Goal: Transaction & Acquisition: Book appointment/travel/reservation

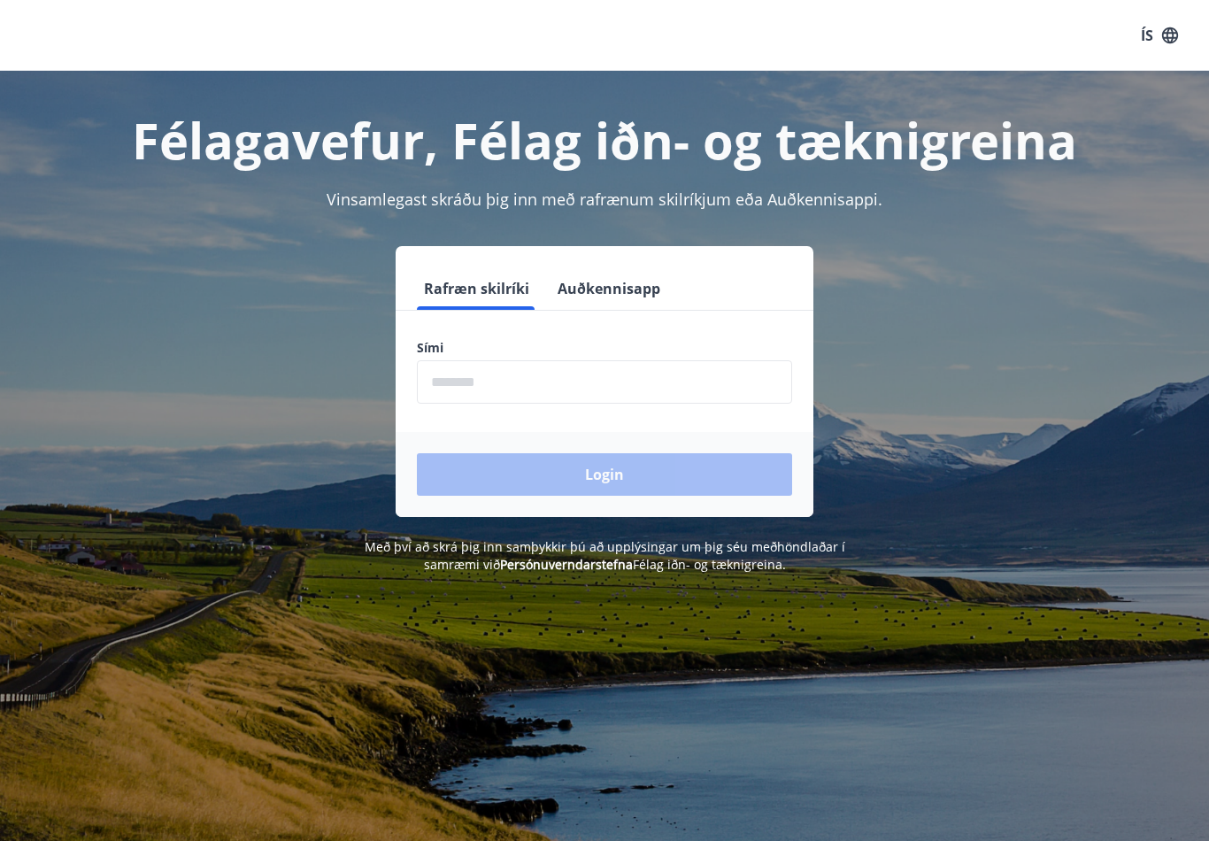
click at [500, 392] on input "phone" at bounding box center [604, 381] width 375 height 43
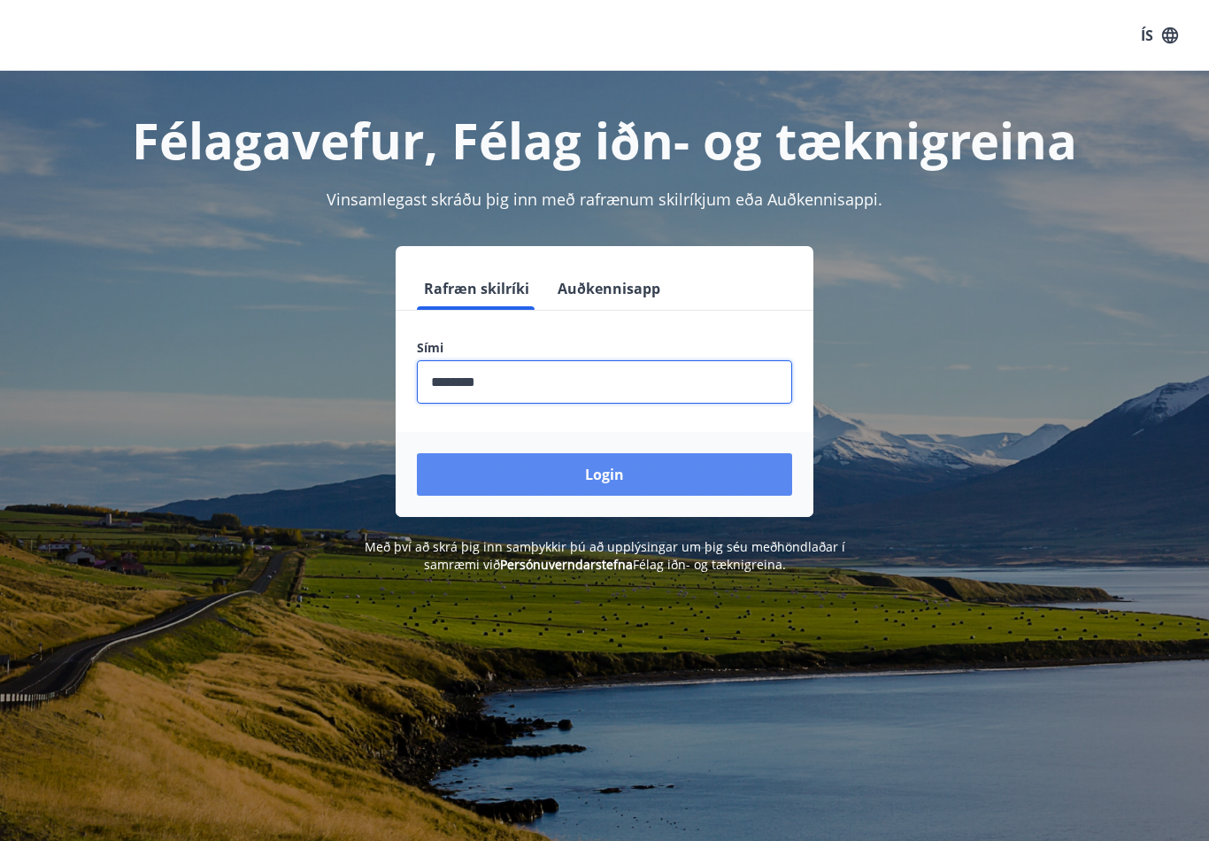
type input "********"
click at [614, 475] on button "Login" at bounding box center [604, 474] width 375 height 42
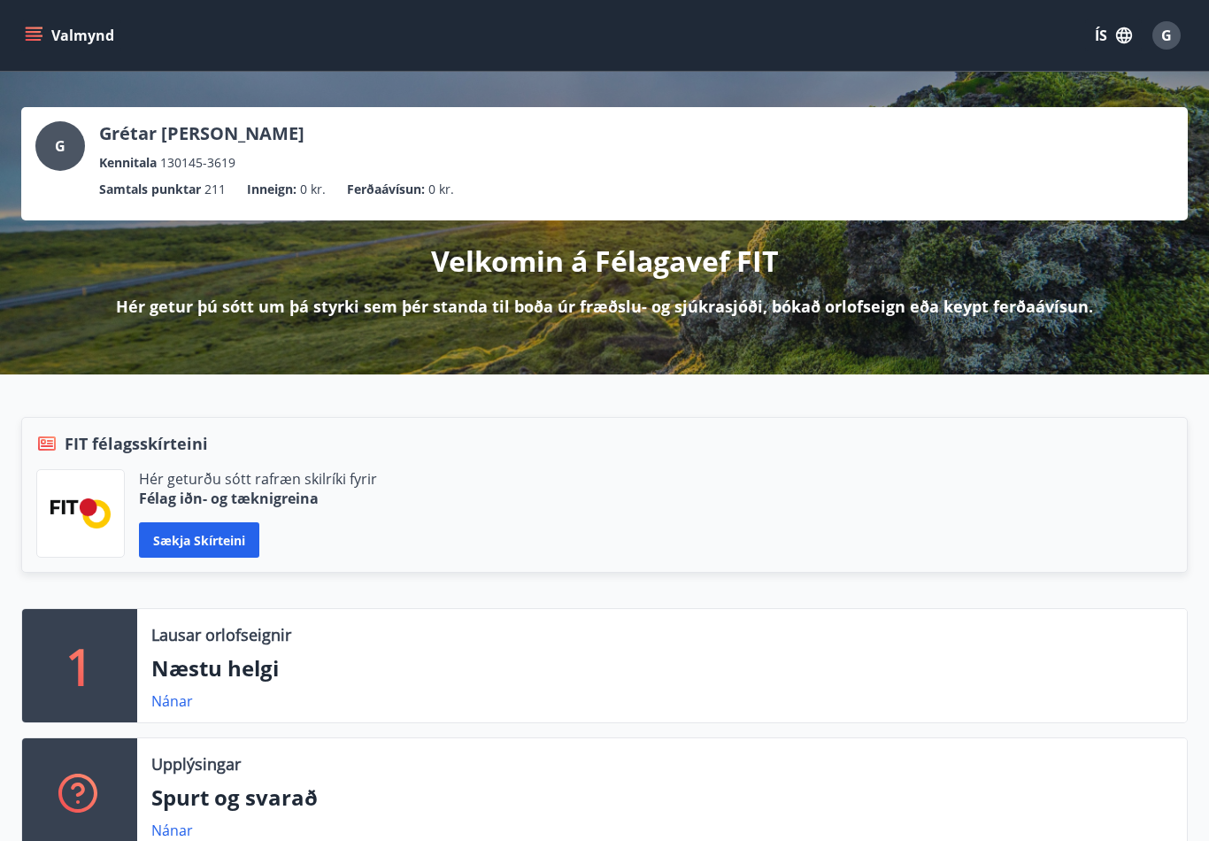
click at [42, 30] on icon "menu" at bounding box center [34, 36] width 18 height 18
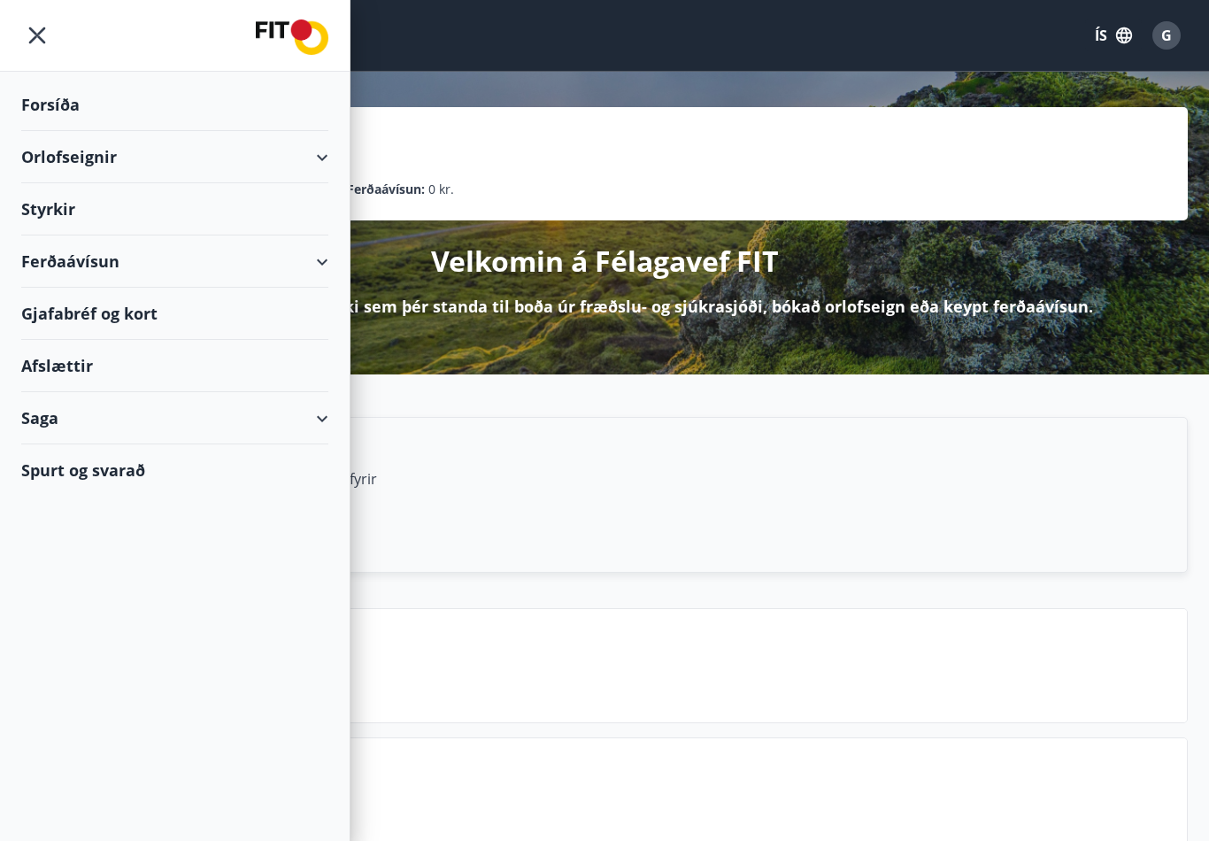
click at [107, 172] on div "Orlofseignir" at bounding box center [174, 157] width 307 height 52
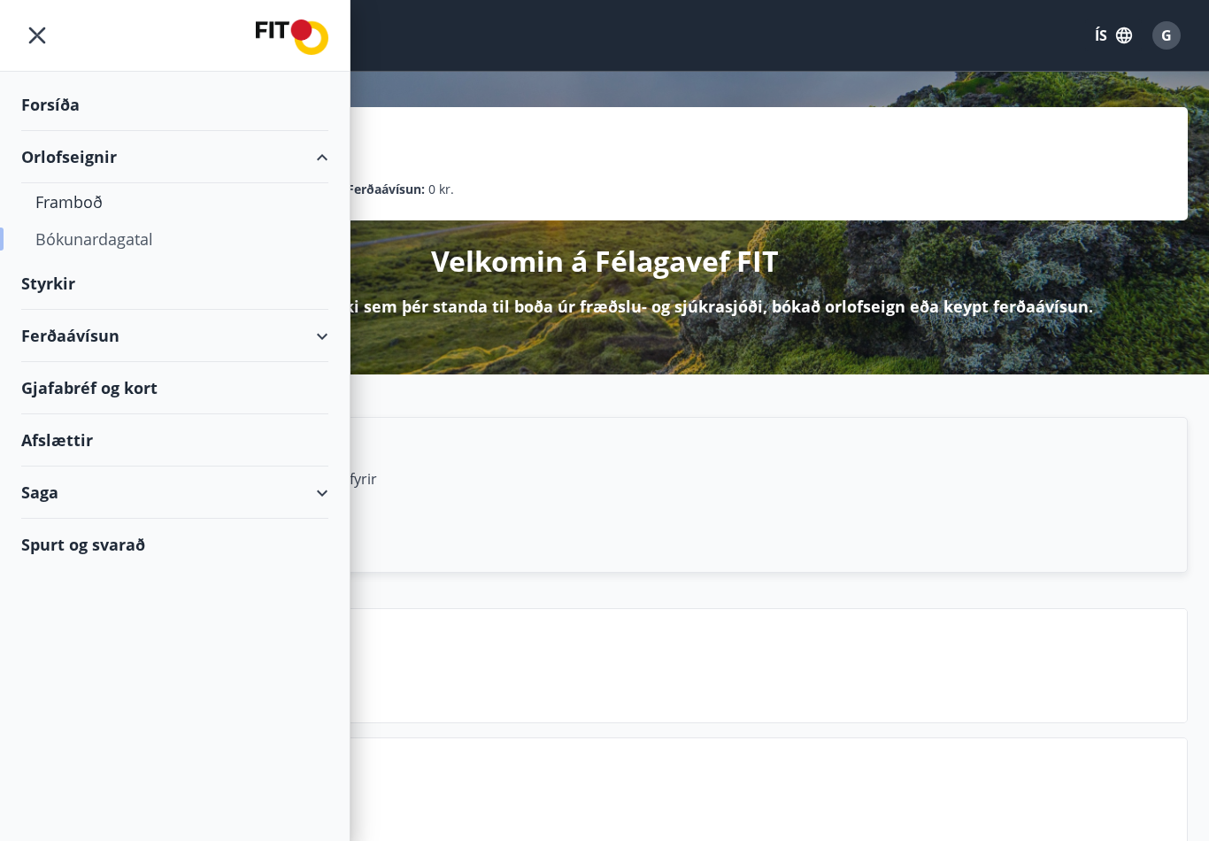
click at [140, 253] on div "Bókunardagatal" at bounding box center [174, 238] width 279 height 37
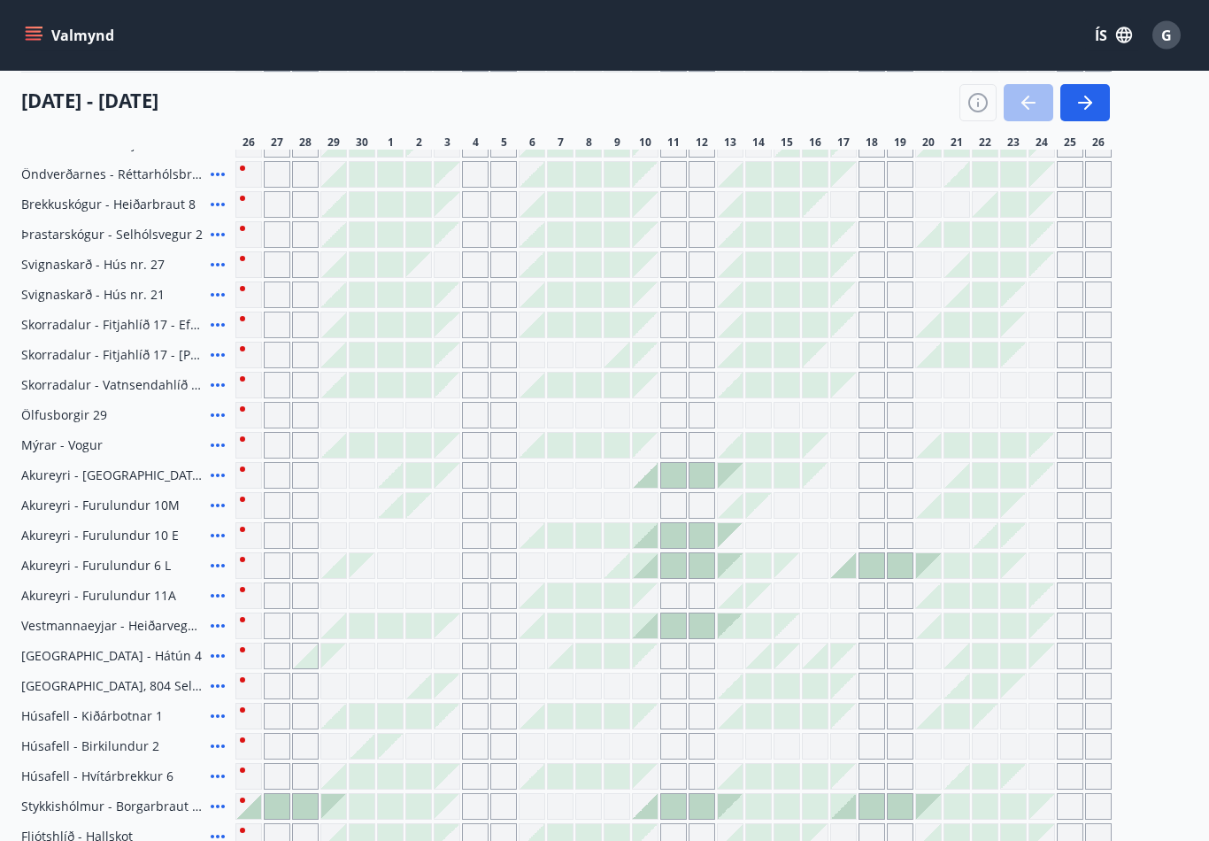
scroll to position [452, 0]
click at [649, 574] on div at bounding box center [645, 564] width 25 height 25
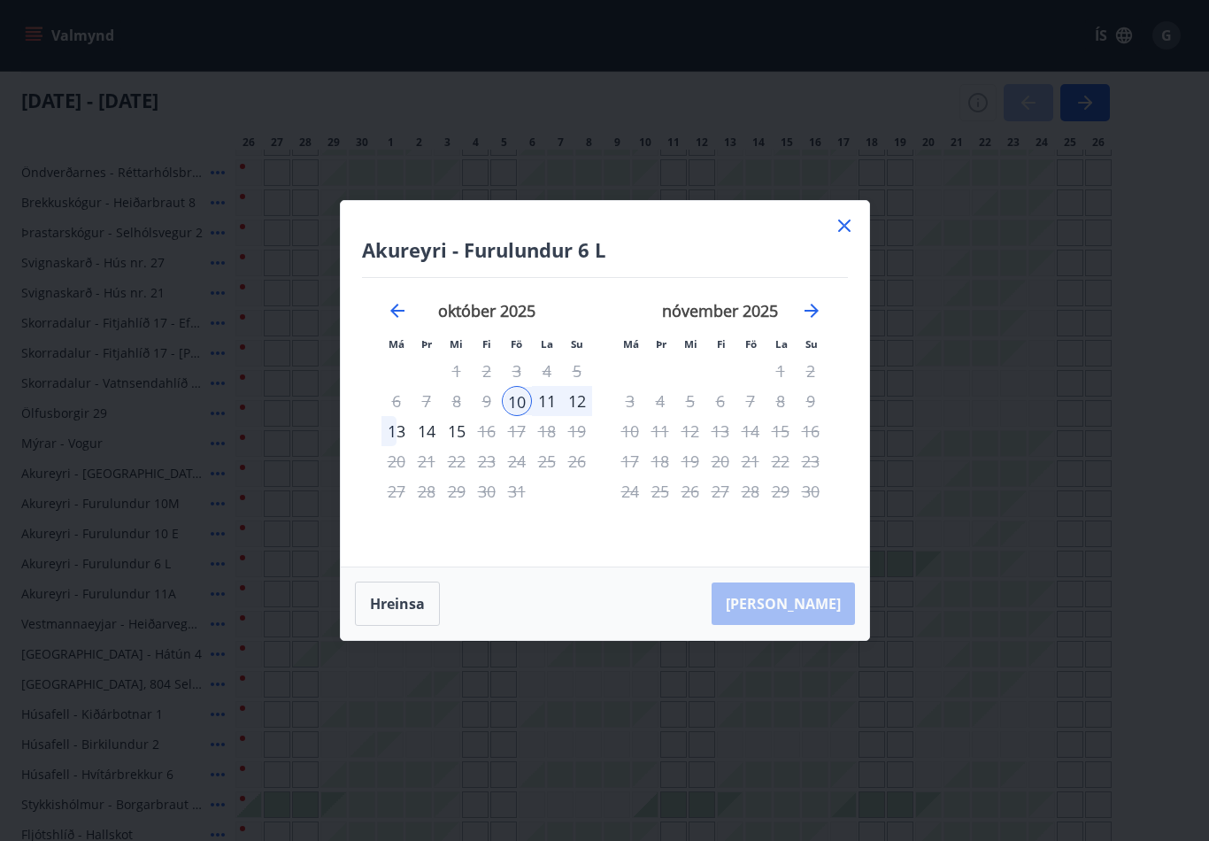
click at [853, 235] on icon at bounding box center [844, 225] width 21 height 21
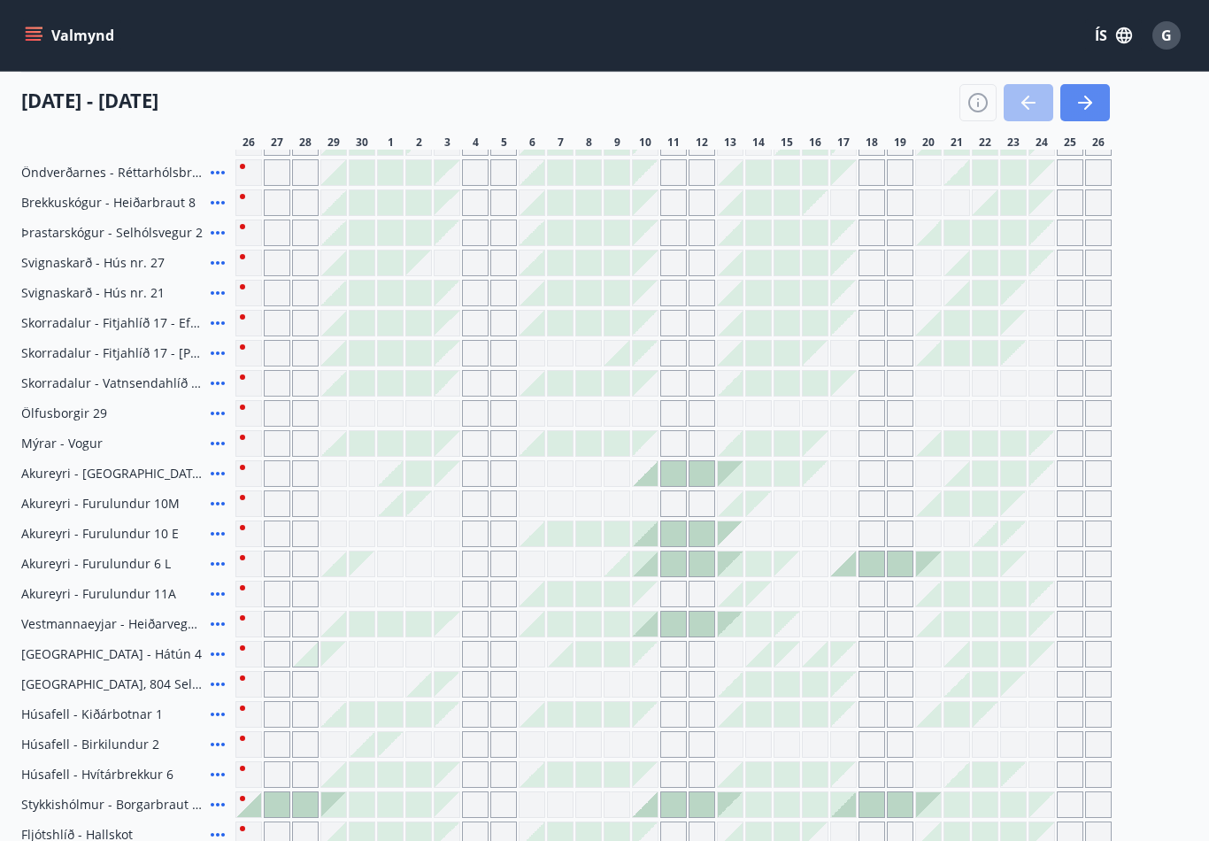
click at [1084, 106] on icon "button" at bounding box center [1085, 102] width 21 height 21
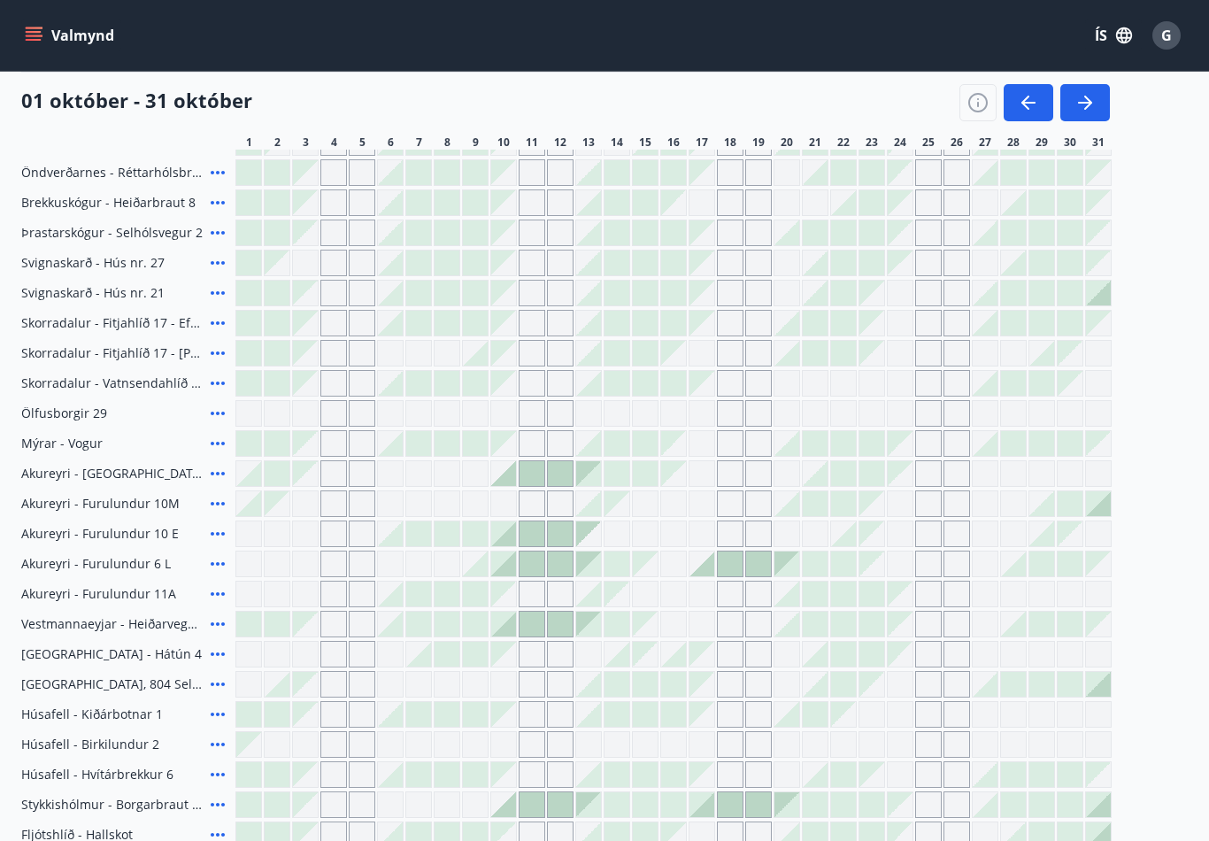
click at [513, 590] on div "Gráir dagar eru ekki bókanlegir" at bounding box center [503, 594] width 25 height 25
click at [480, 573] on div at bounding box center [475, 564] width 25 height 25
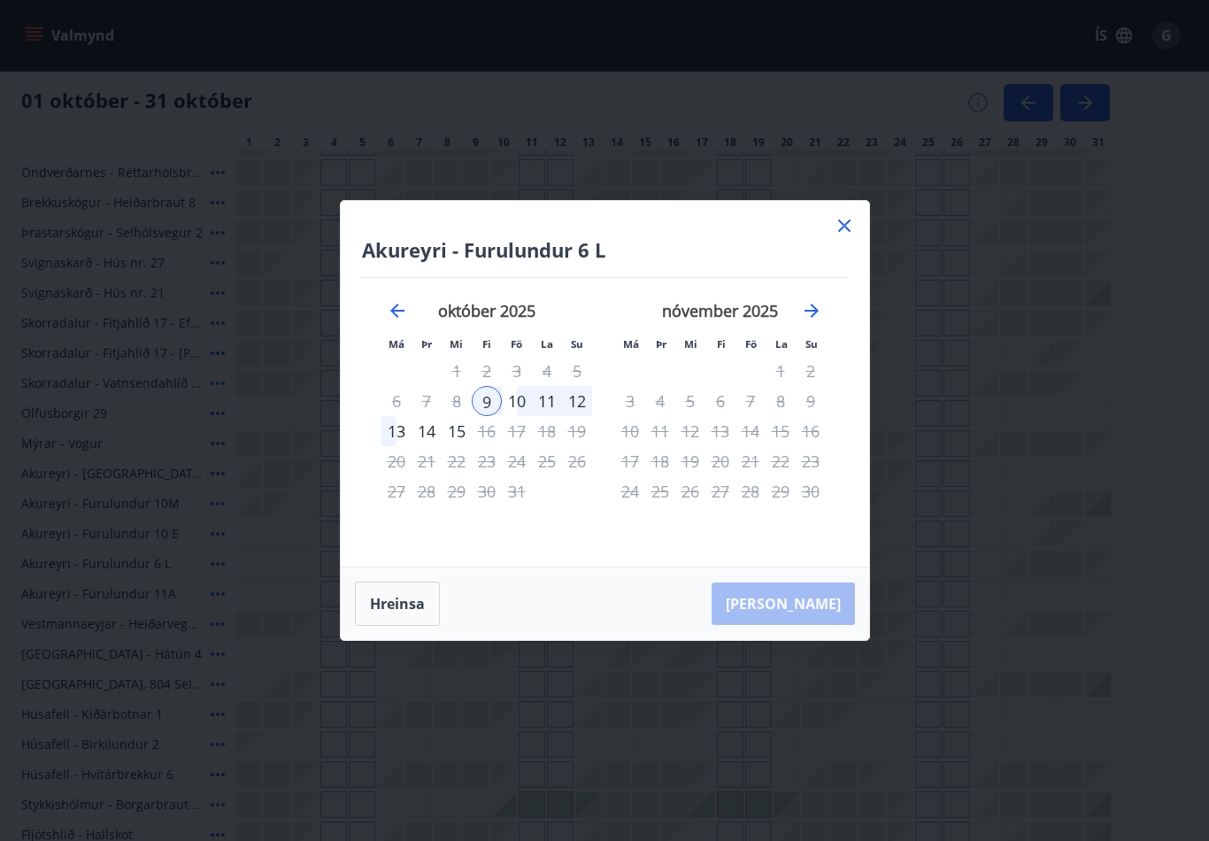
click at [481, 416] on div "9" at bounding box center [487, 401] width 30 height 30
click at [516, 416] on div "10" at bounding box center [517, 401] width 30 height 30
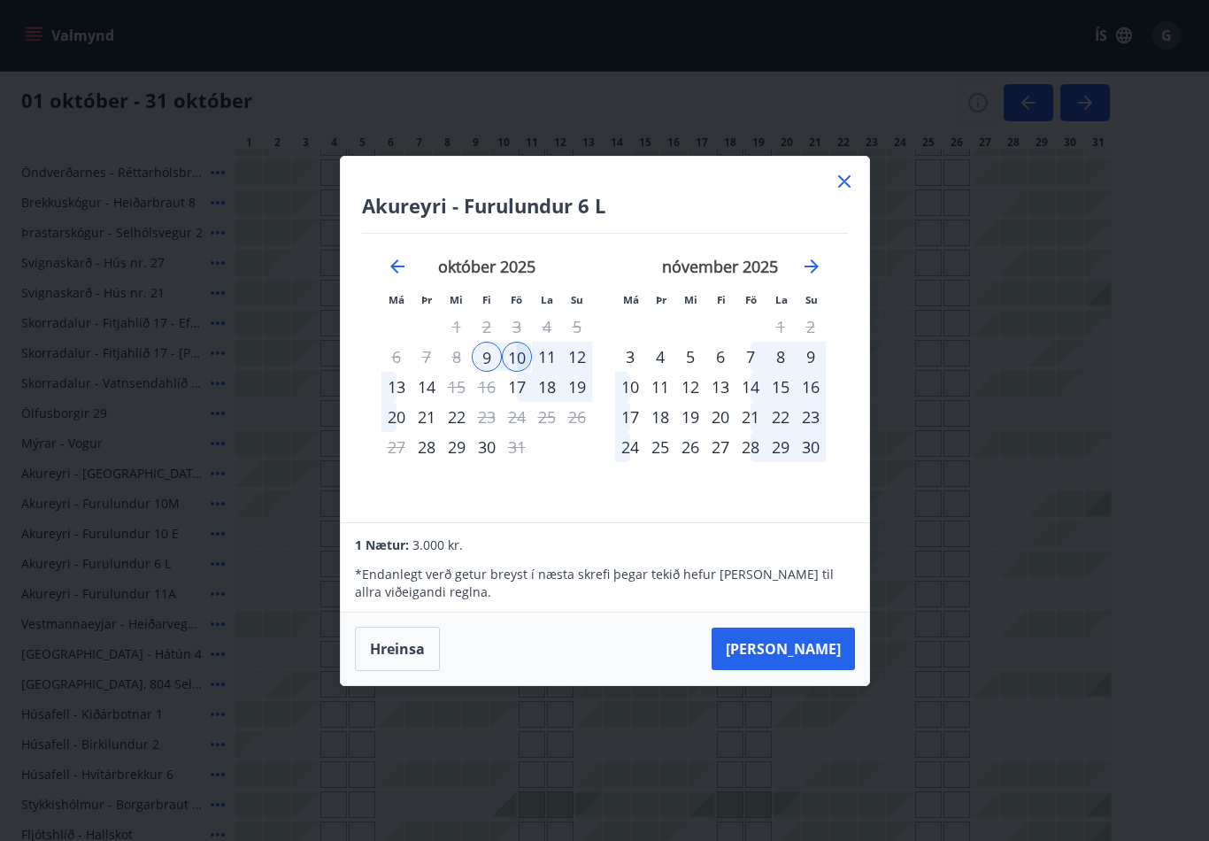
click at [548, 372] on div "11" at bounding box center [547, 357] width 30 height 30
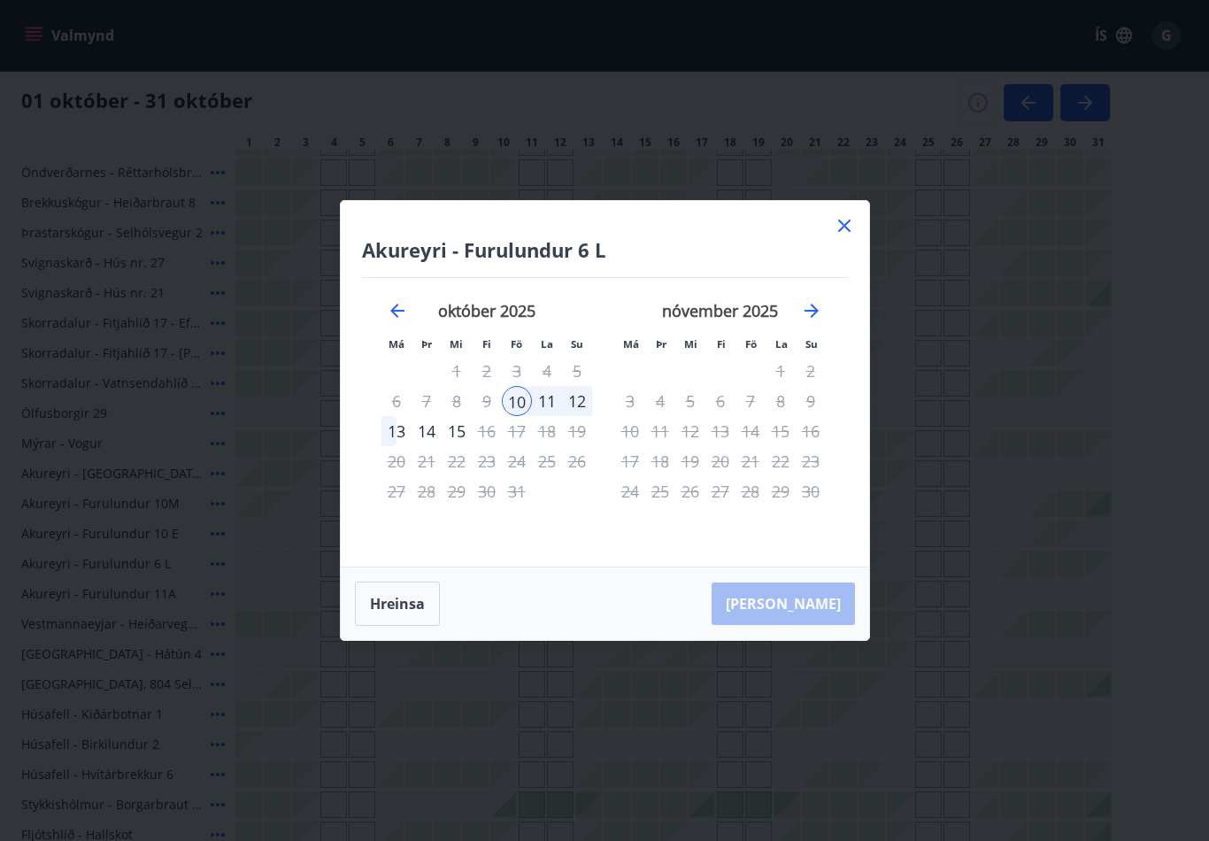
click at [395, 446] on div "13" at bounding box center [397, 431] width 30 height 30
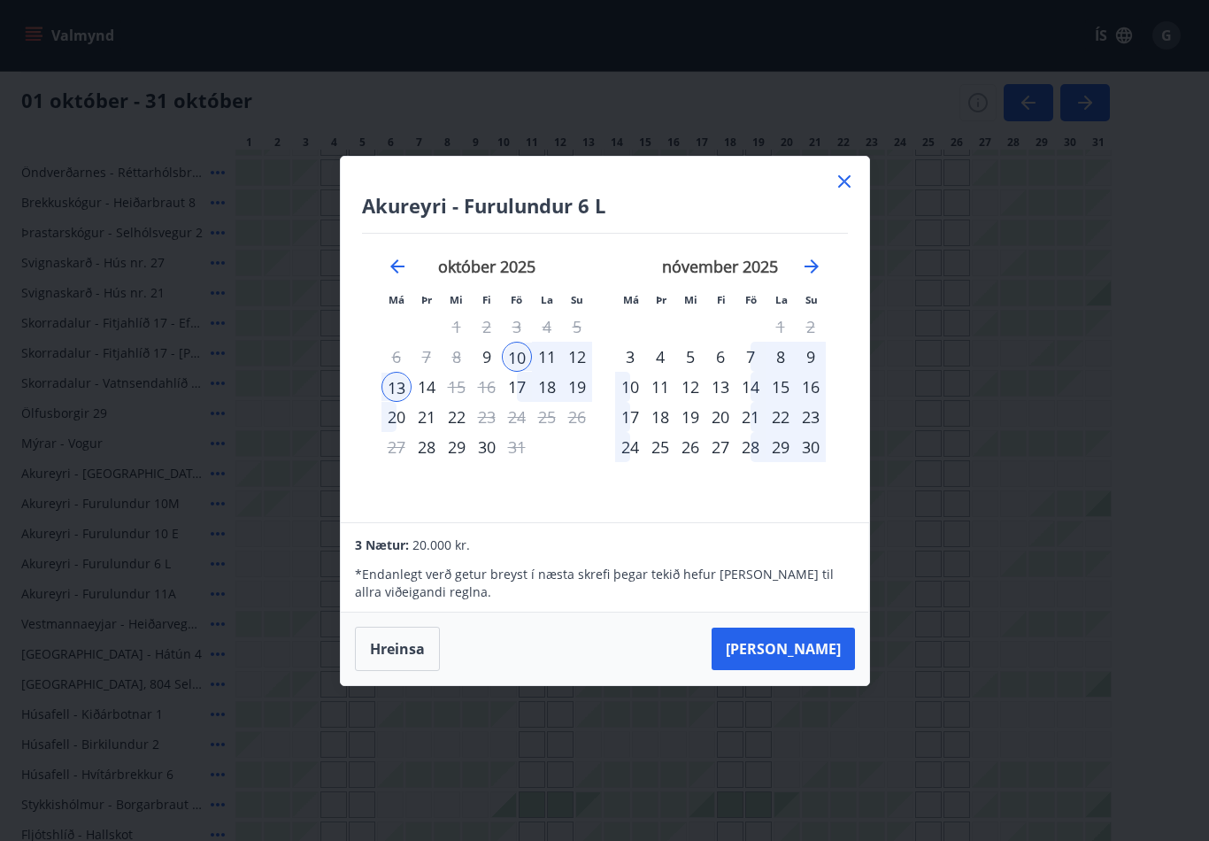
click at [487, 372] on div "9" at bounding box center [487, 357] width 30 height 30
click at [815, 665] on button "Taka Frá" at bounding box center [783, 649] width 143 height 42
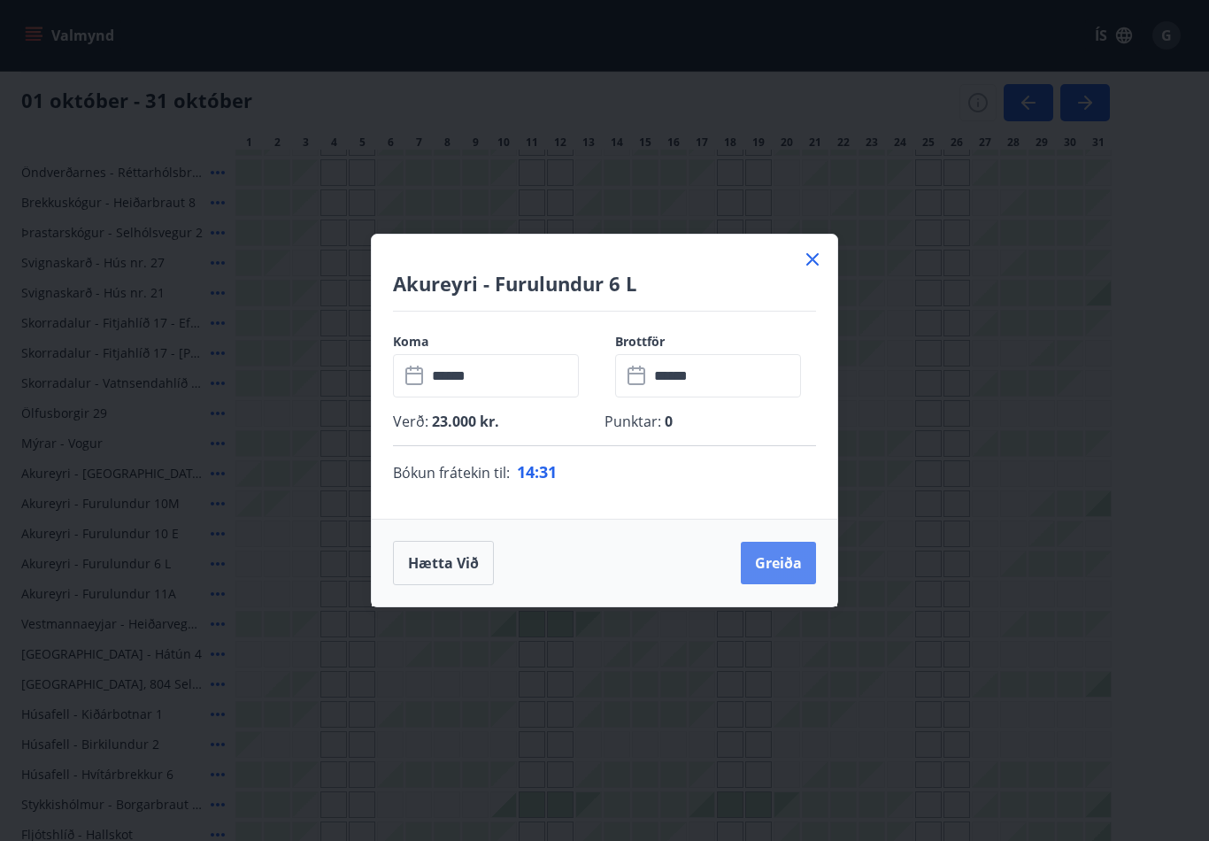
click at [785, 581] on button "Greiða" at bounding box center [778, 563] width 75 height 42
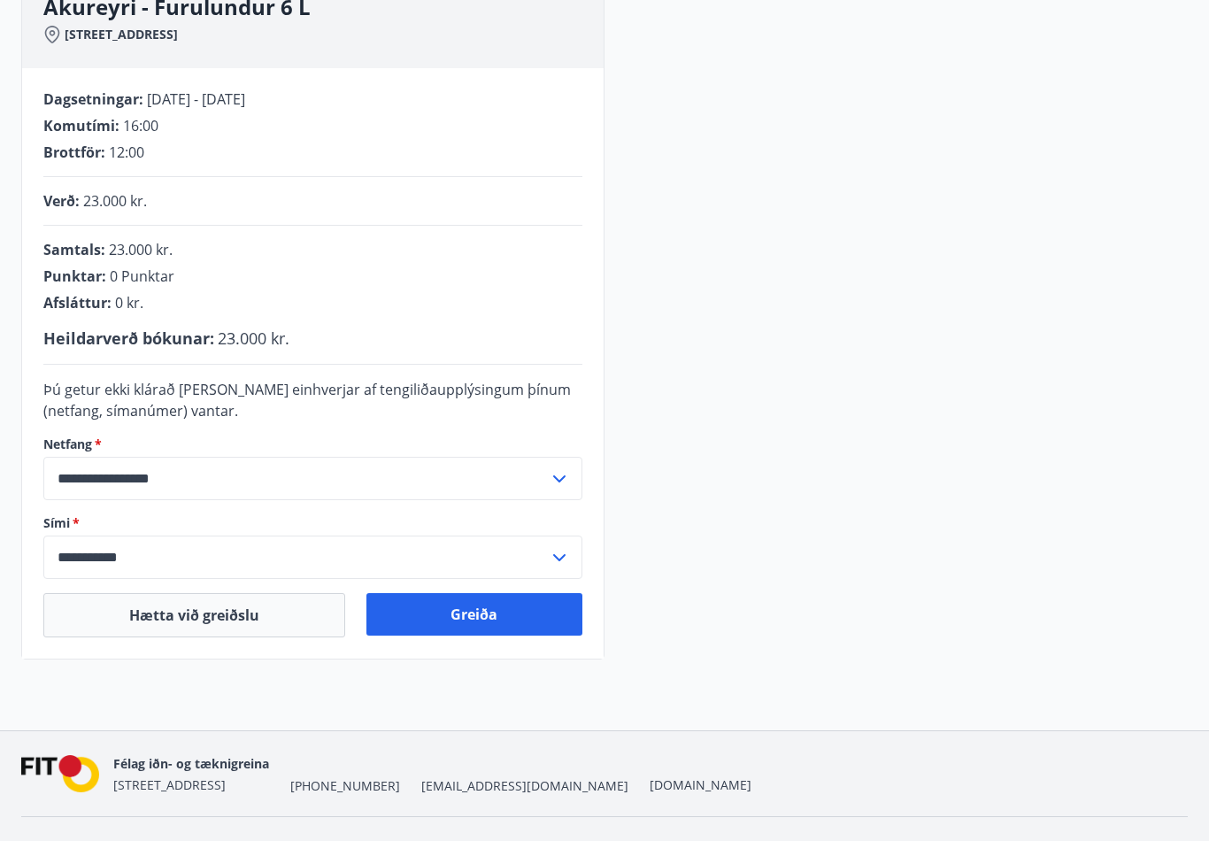
scroll to position [281, 0]
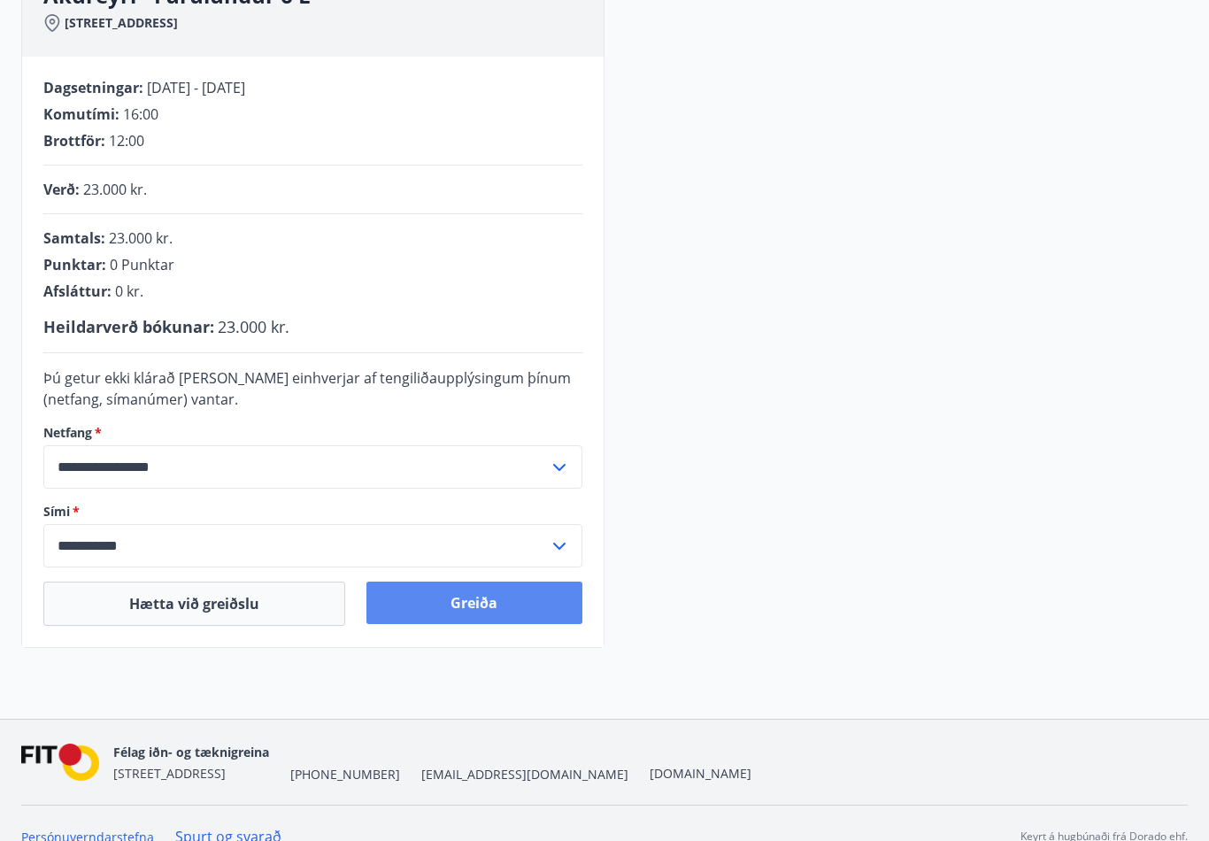
click at [489, 602] on button "Greiða" at bounding box center [475, 603] width 217 height 42
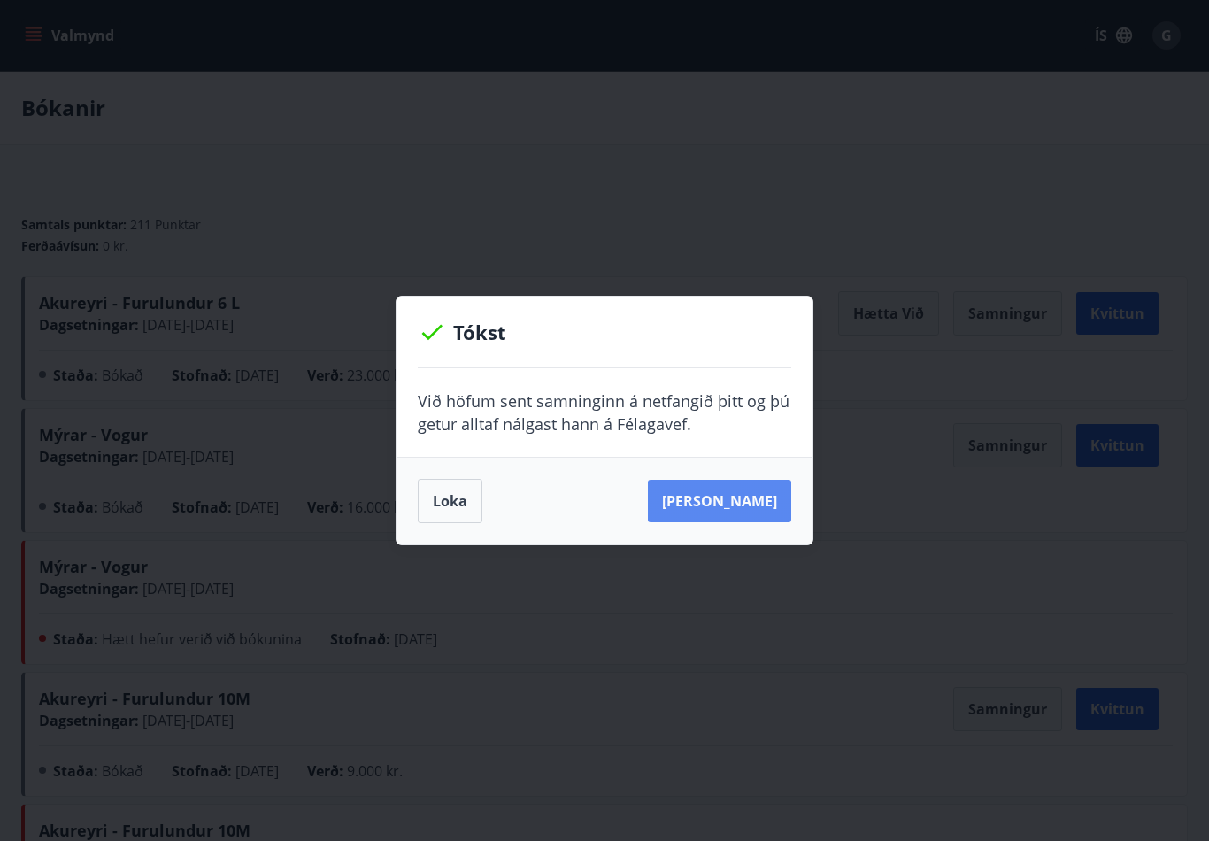
click at [741, 510] on button "[PERSON_NAME]" at bounding box center [719, 501] width 143 height 42
click at [452, 512] on button "Loka" at bounding box center [450, 501] width 65 height 44
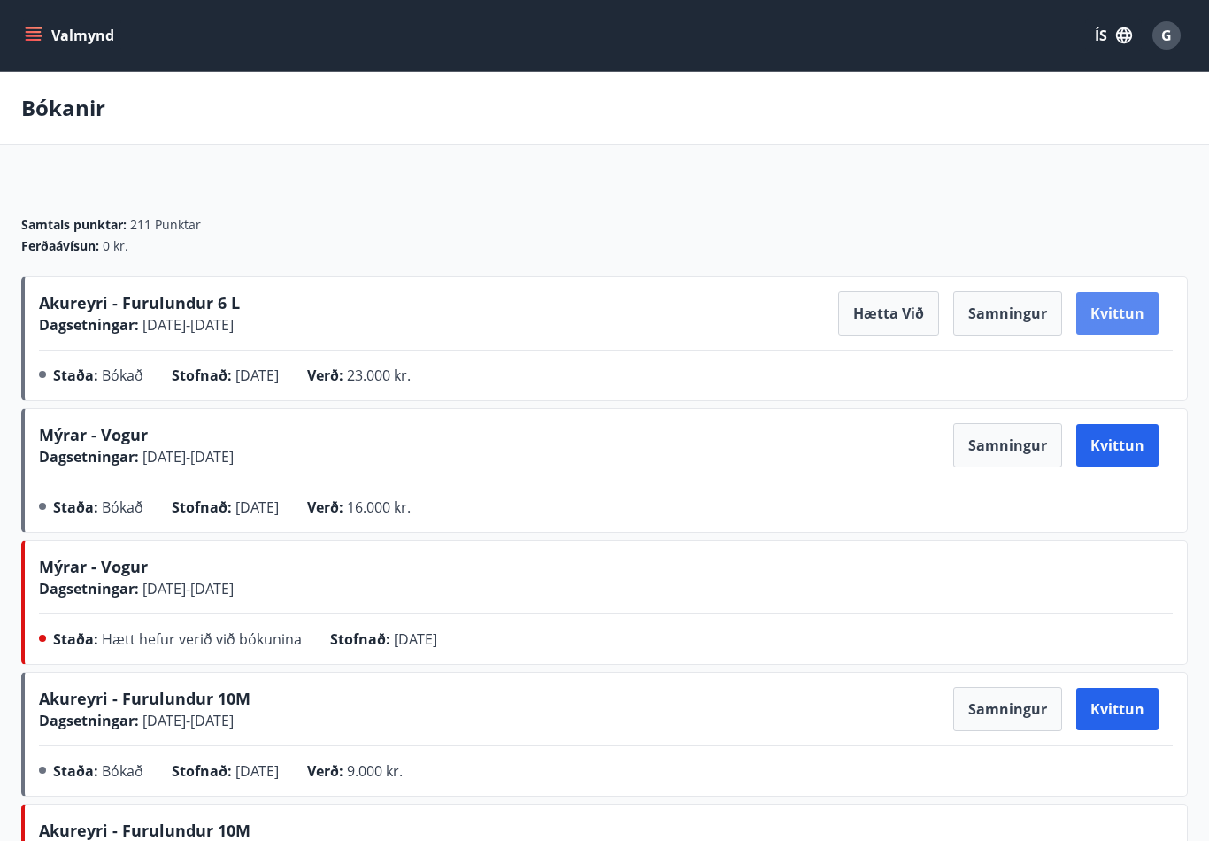
click at [1132, 322] on button "Kvittun" at bounding box center [1118, 313] width 82 height 42
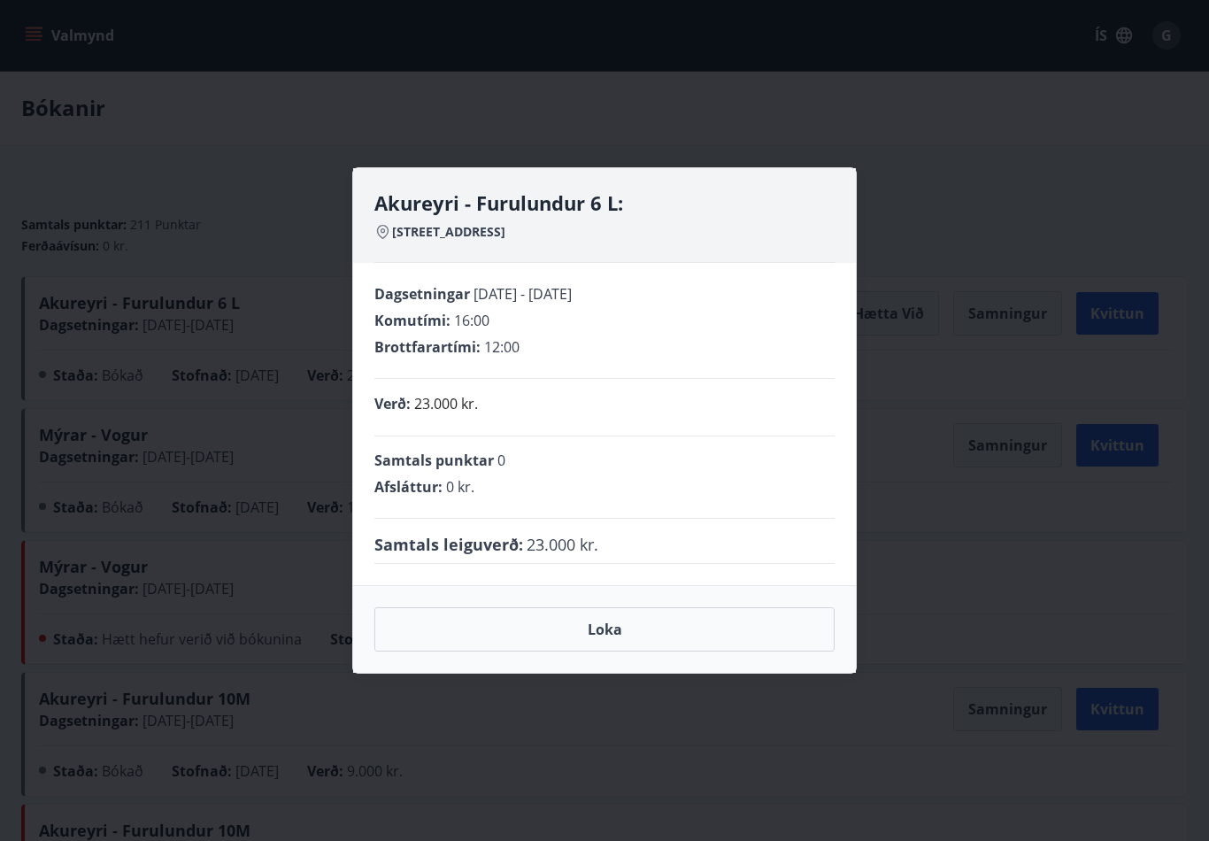
click at [967, 585] on div "Akureyri - Furulundur 6 L: Furulundur 6 L, 600 Akureyri Dagsetningar [DATE] - […" at bounding box center [604, 420] width 1209 height 841
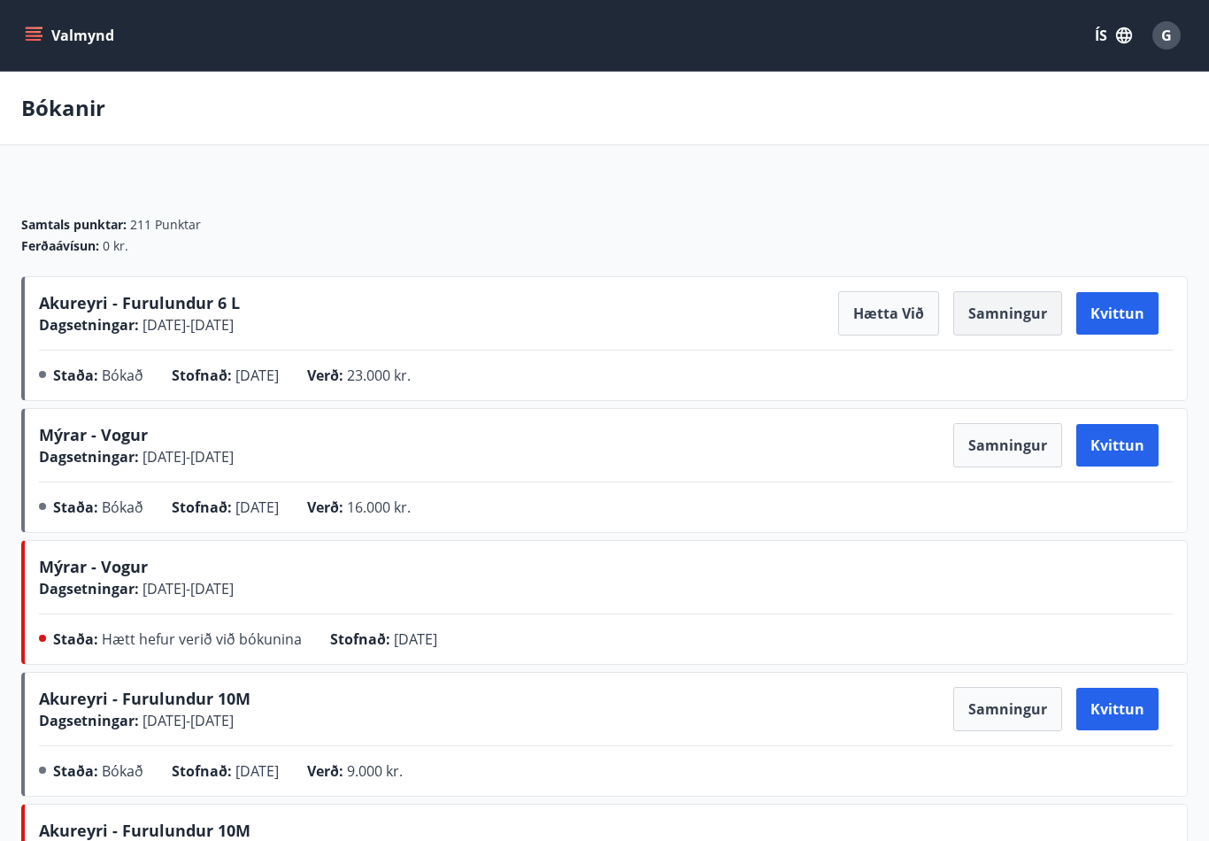
click at [1027, 321] on button "Samningur" at bounding box center [1007, 313] width 109 height 44
click at [1023, 316] on button "Samningur" at bounding box center [1007, 313] width 109 height 44
